Goal: Transaction & Acquisition: Purchase product/service

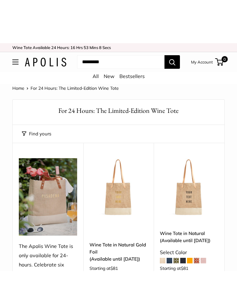
scroll to position [3, 0]
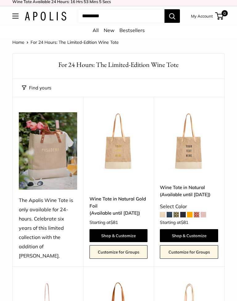
click at [120, 149] on img at bounding box center [118, 141] width 58 height 58
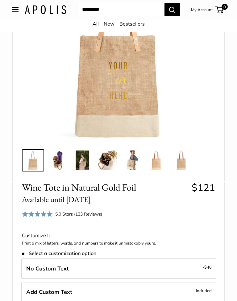
scroll to position [105, 0]
click at [65, 161] on img at bounding box center [58, 161] width 20 height 20
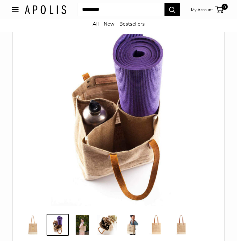
scroll to position [39, 0]
click at [86, 222] on img at bounding box center [83, 225] width 20 height 20
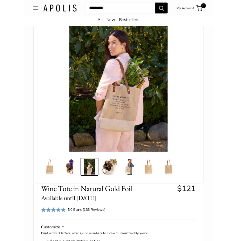
scroll to position [58, 0]
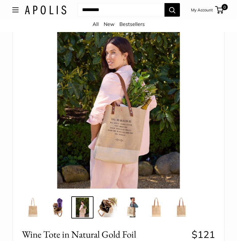
click at [142, 146] on img at bounding box center [119, 97] width 184 height 184
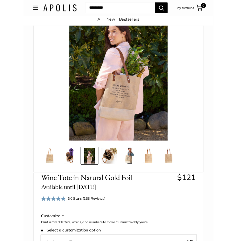
scroll to position [70, 0]
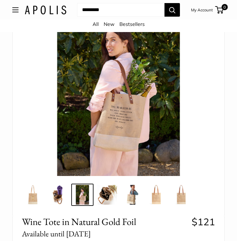
click at [149, 131] on img at bounding box center [119, 84] width 184 height 184
click at [107, 195] on img at bounding box center [107, 195] width 20 height 20
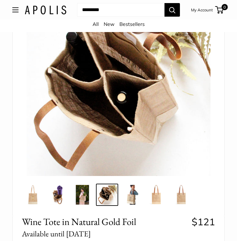
click at [132, 204] on img at bounding box center [132, 195] width 20 height 20
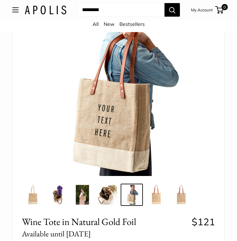
click at [159, 203] on img at bounding box center [157, 195] width 20 height 20
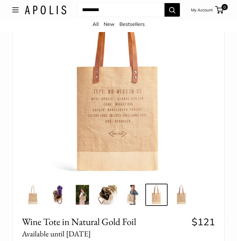
click at [183, 197] on img at bounding box center [181, 195] width 20 height 20
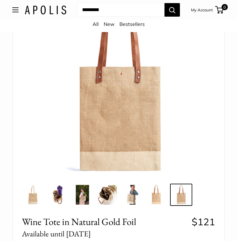
click at [133, 198] on img at bounding box center [132, 195] width 20 height 20
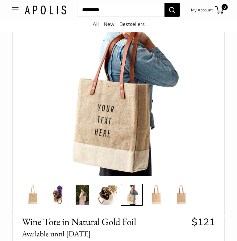
click at [112, 199] on img at bounding box center [107, 195] width 20 height 20
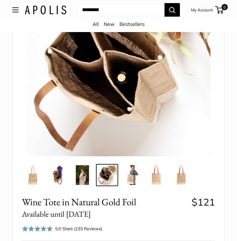
scroll to position [89, 0]
